Goal: Find specific page/section: Find specific page/section

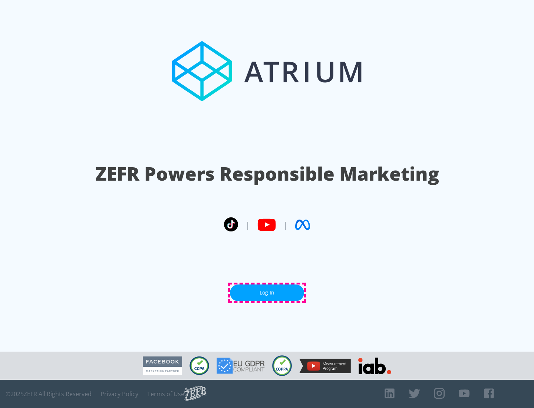
click at [267, 293] on link "Log In" at bounding box center [267, 293] width 74 height 17
